Goal: Task Accomplishment & Management: Complete application form

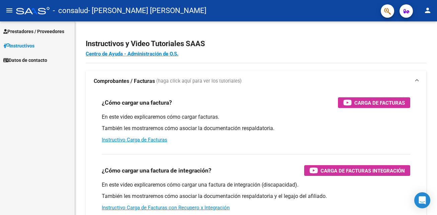
click at [40, 32] on span "Prestadores / Proveedores" at bounding box center [33, 31] width 61 height 7
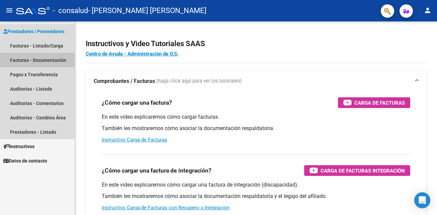
click at [37, 61] on link "Facturas - Documentación" at bounding box center [37, 60] width 75 height 14
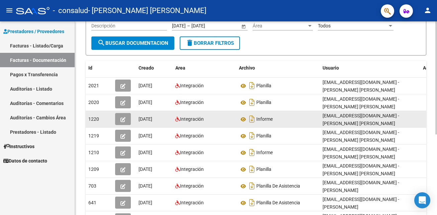
scroll to position [100, 0]
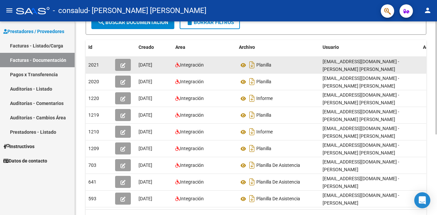
click at [169, 66] on div "[DATE]" at bounding box center [154, 65] width 31 height 8
click at [124, 62] on span "button" at bounding box center [122, 65] width 5 height 6
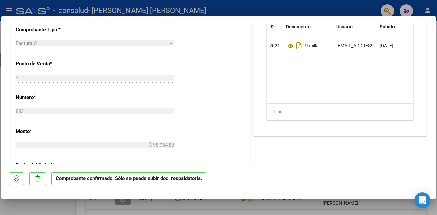
scroll to position [201, 0]
click at [59, 200] on div at bounding box center [218, 107] width 437 height 215
type input "$ 0,00"
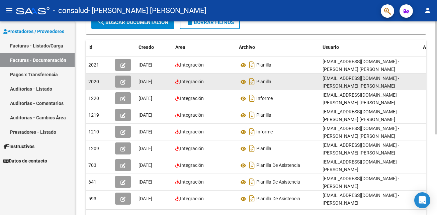
click at [121, 80] on icon "button" at bounding box center [122, 82] width 5 height 5
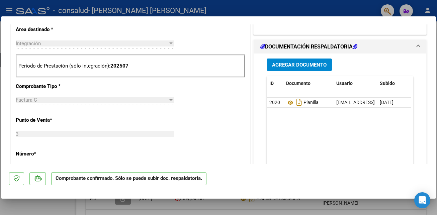
scroll to position [167, 0]
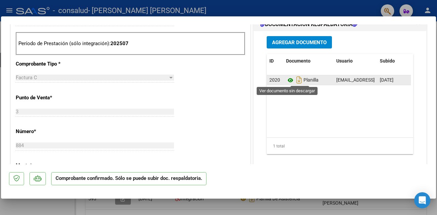
click at [288, 79] on icon at bounding box center [290, 80] width 9 height 8
